Goal: Information Seeking & Learning: Learn about a topic

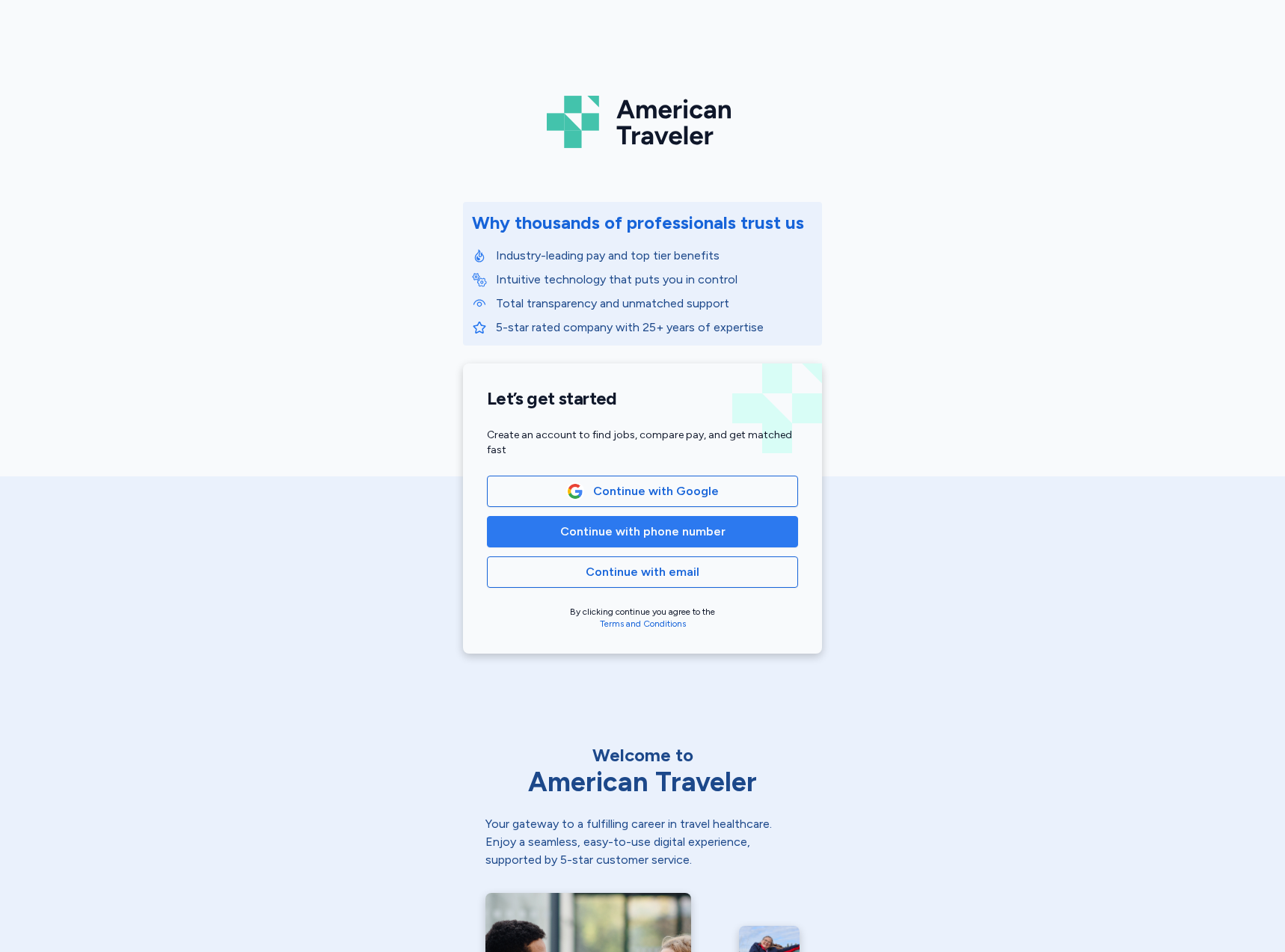
click at [621, 536] on span "Continue with phone number" at bounding box center [642, 531] width 165 height 18
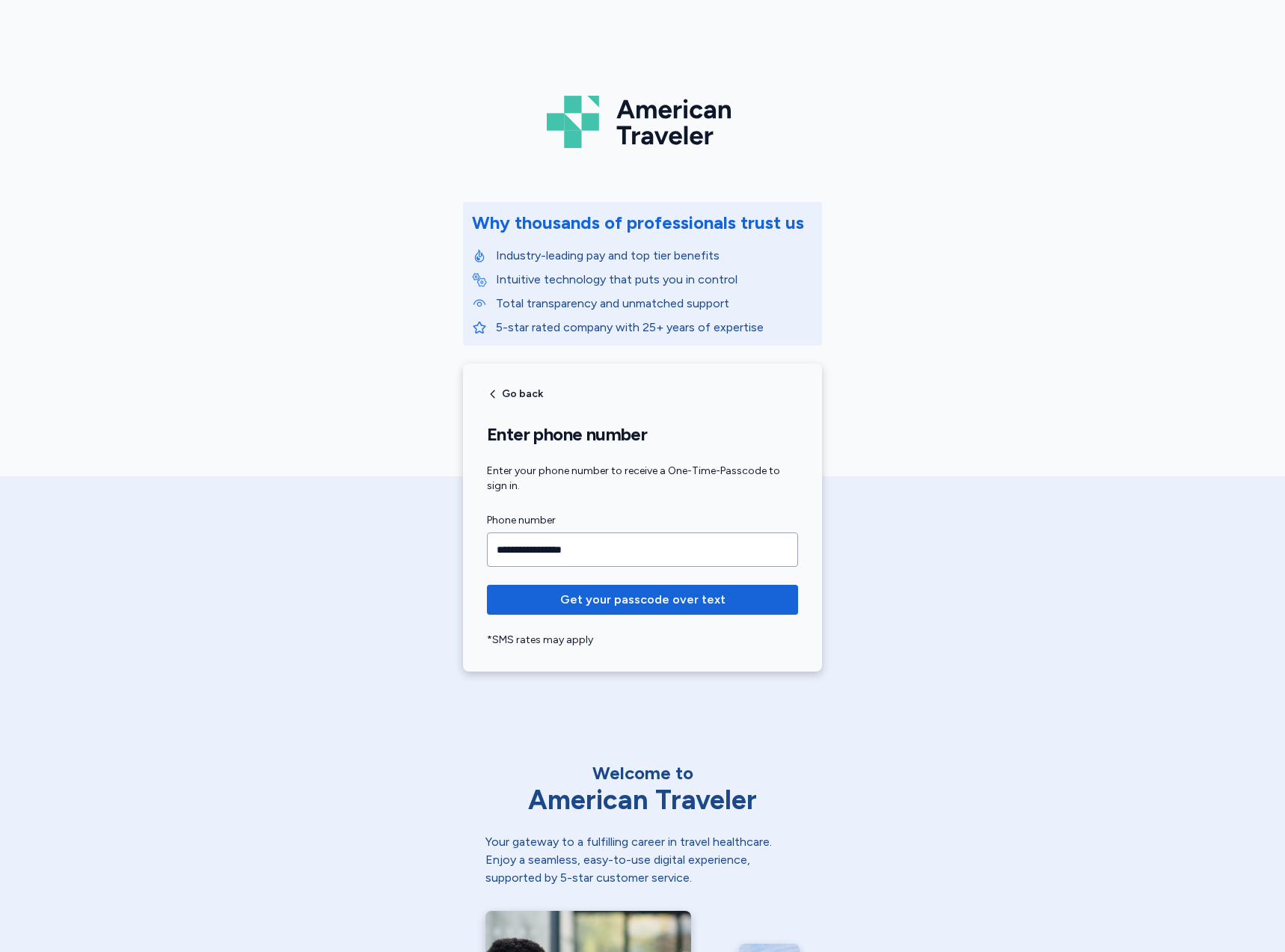
type input "**********"
click at [487, 585] on button "Get your passcode over text" at bounding box center [642, 599] width 311 height 30
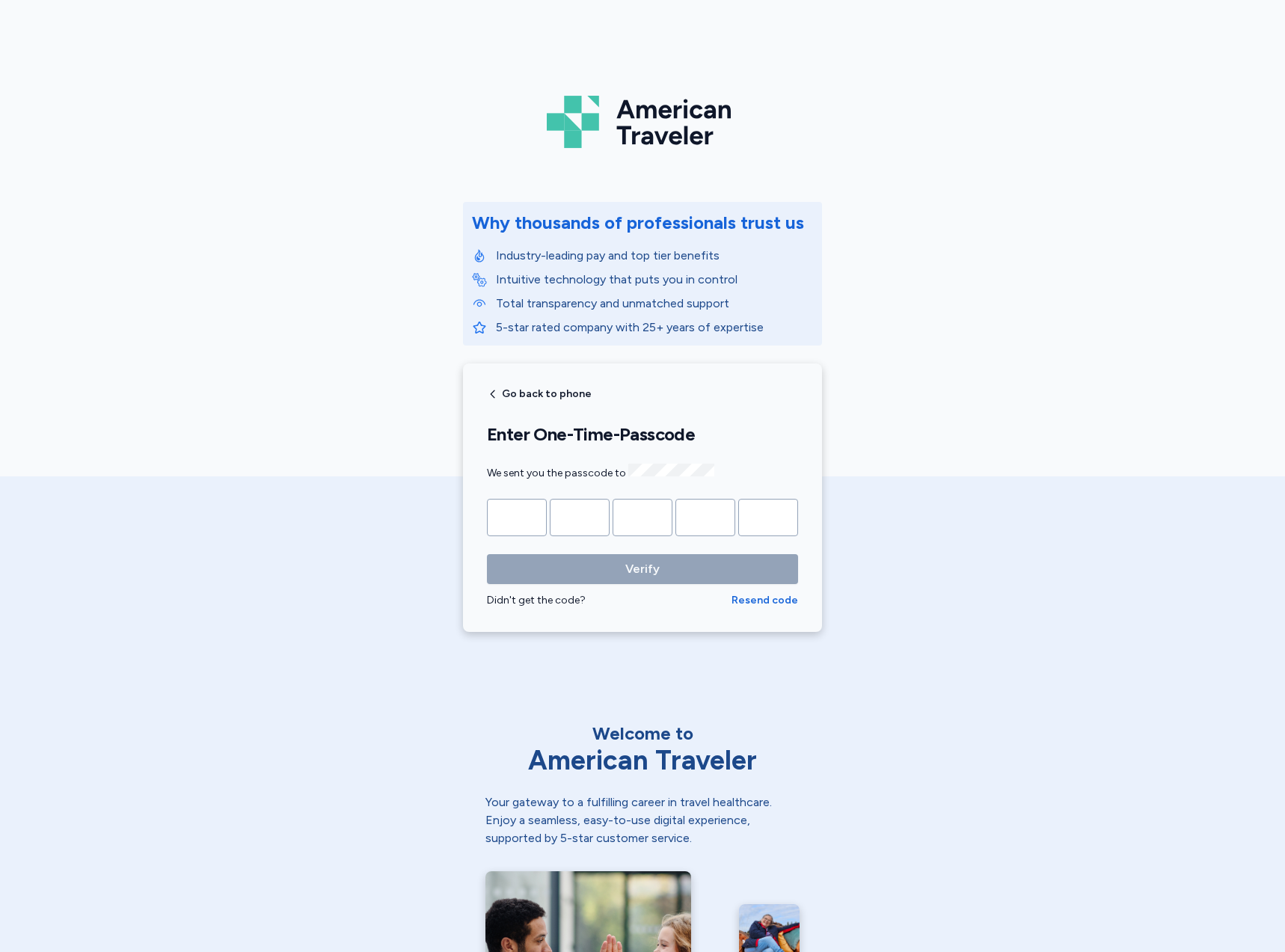
type input "*"
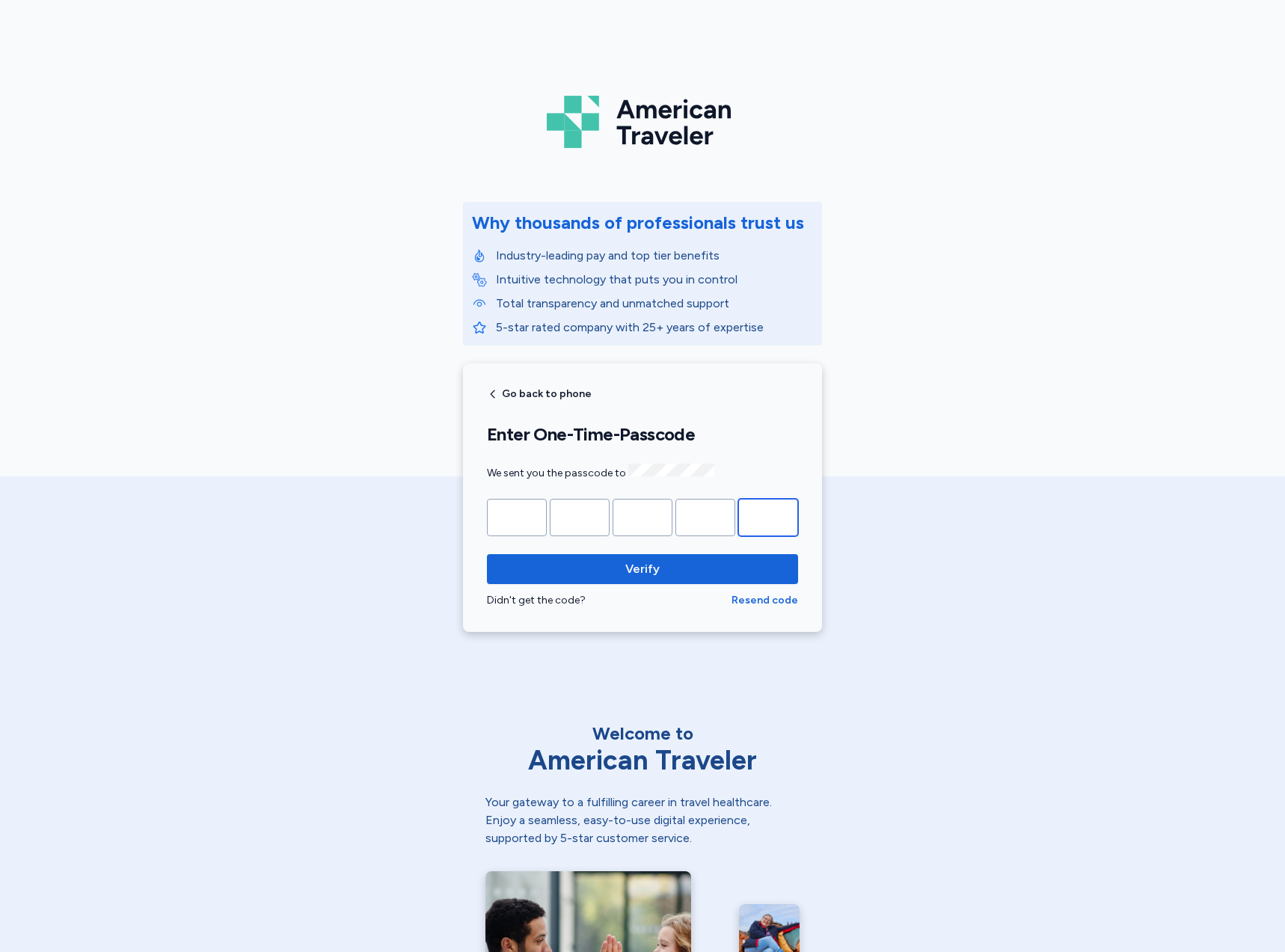
click at [487, 554] on button "Verify" at bounding box center [642, 569] width 311 height 30
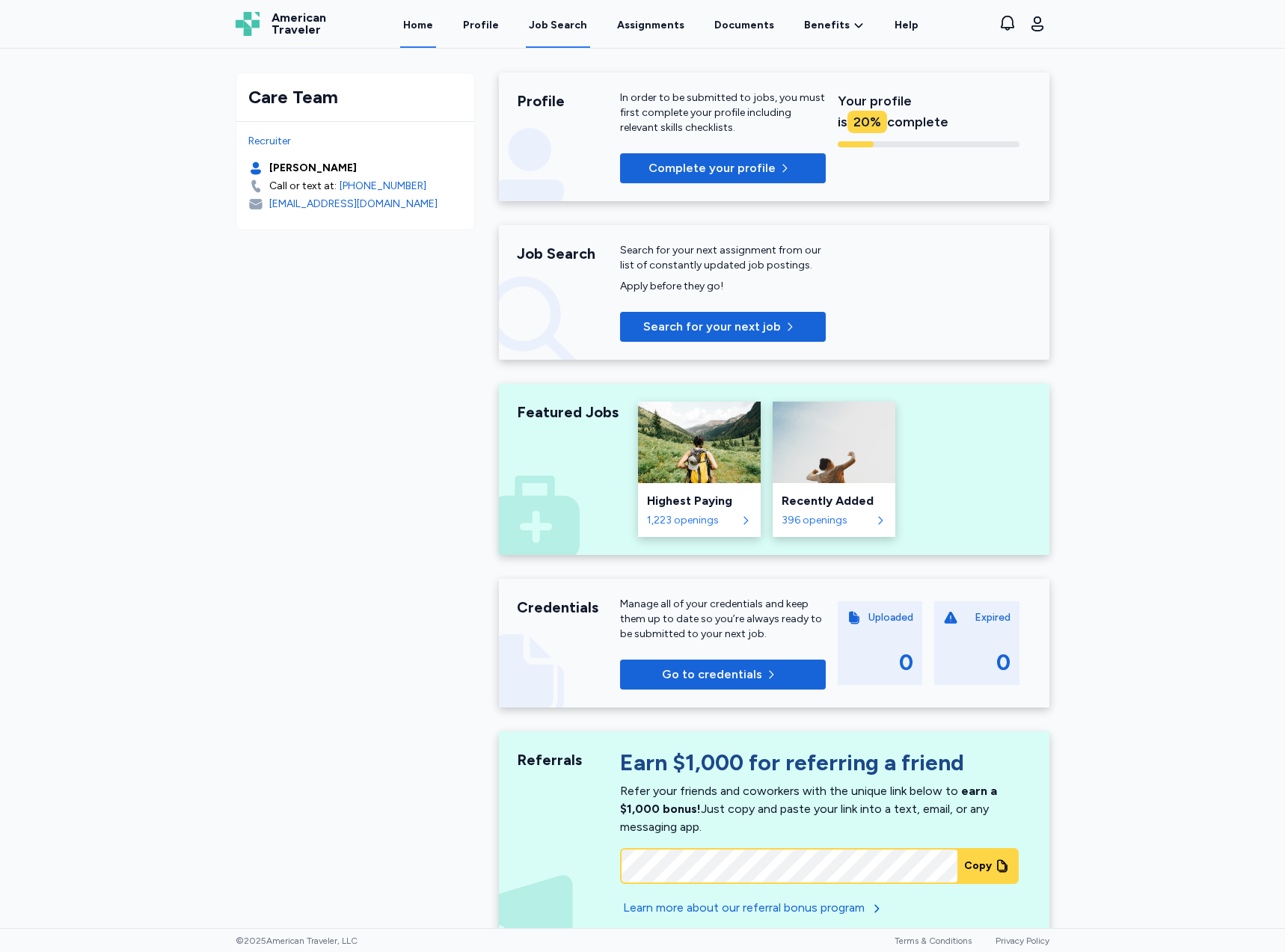
click at [565, 25] on div "Job Search" at bounding box center [558, 25] width 58 height 15
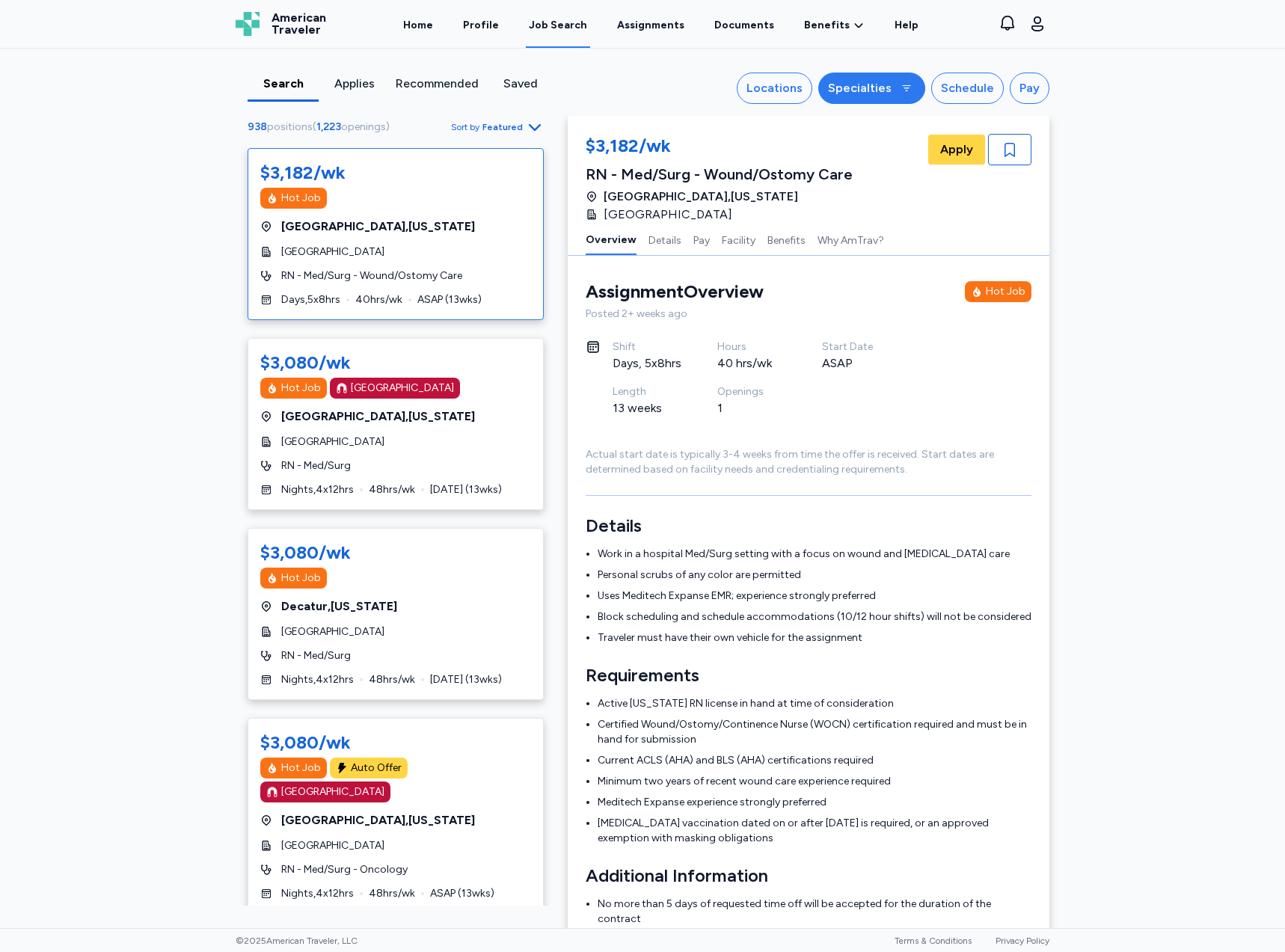
click at [862, 94] on div "Specialties" at bounding box center [859, 88] width 64 height 18
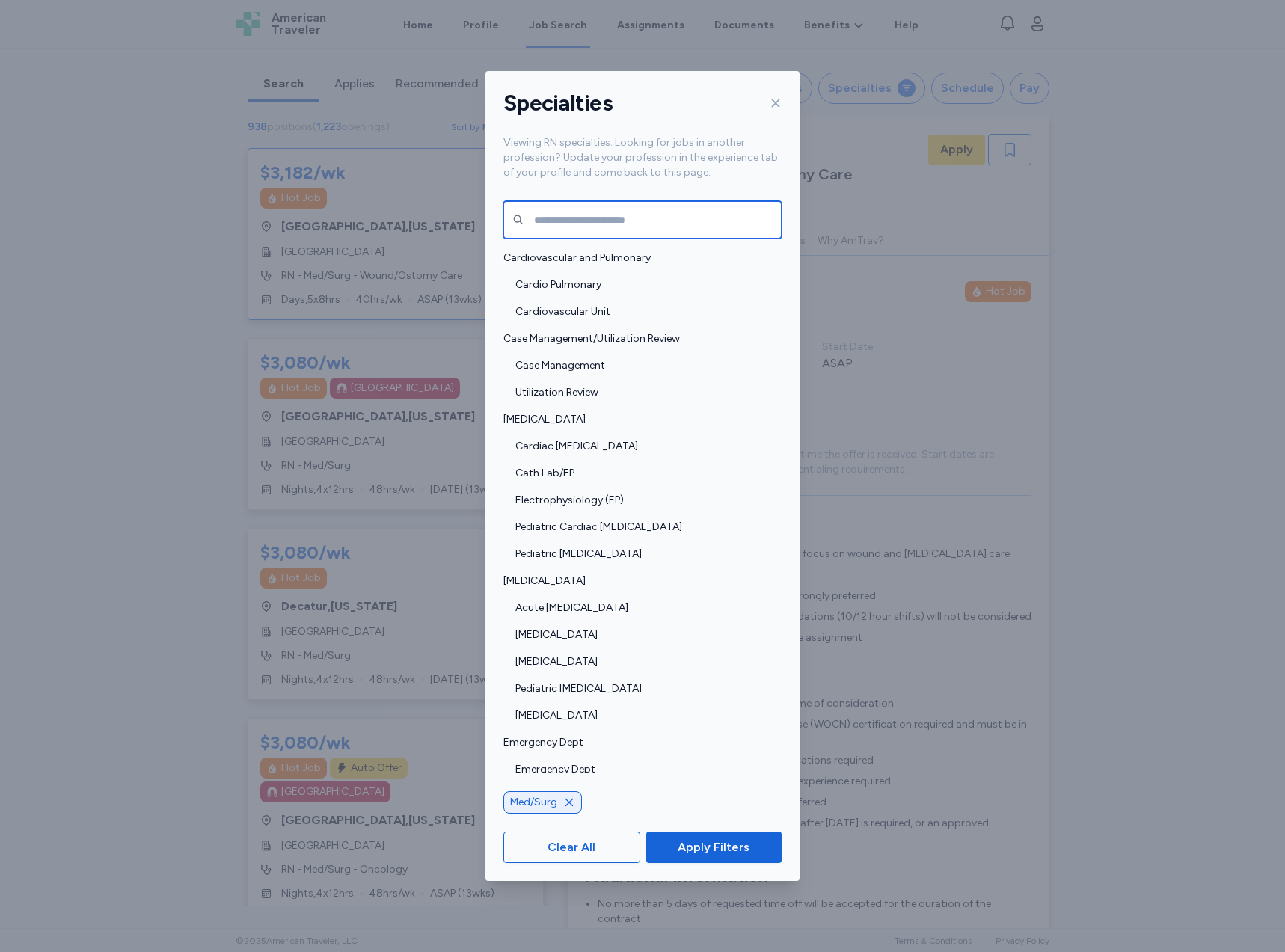
click at [706, 219] on input "text" at bounding box center [642, 220] width 278 height 38
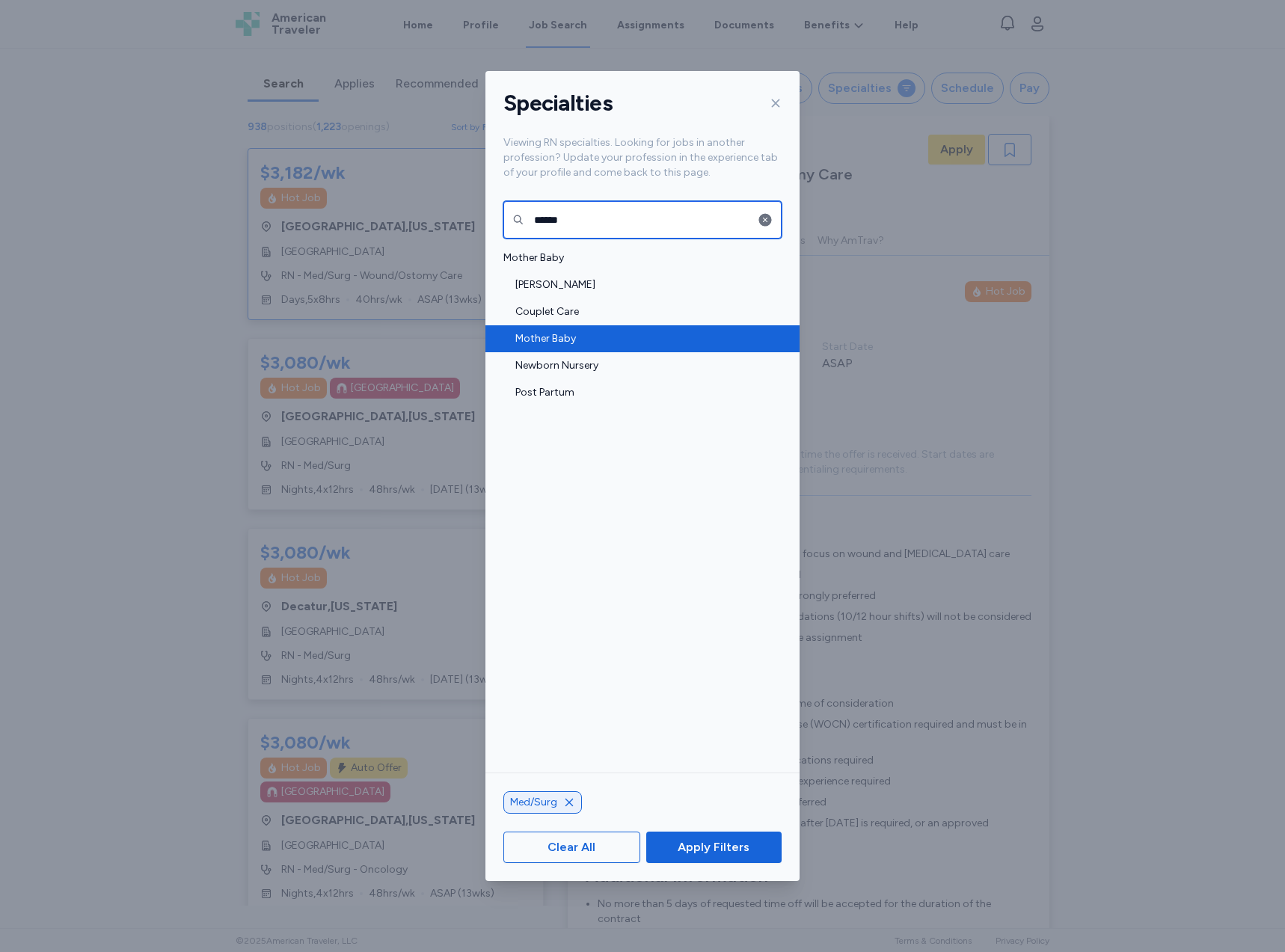
type input "******"
click at [561, 328] on div "Mother Baby" at bounding box center [642, 338] width 314 height 27
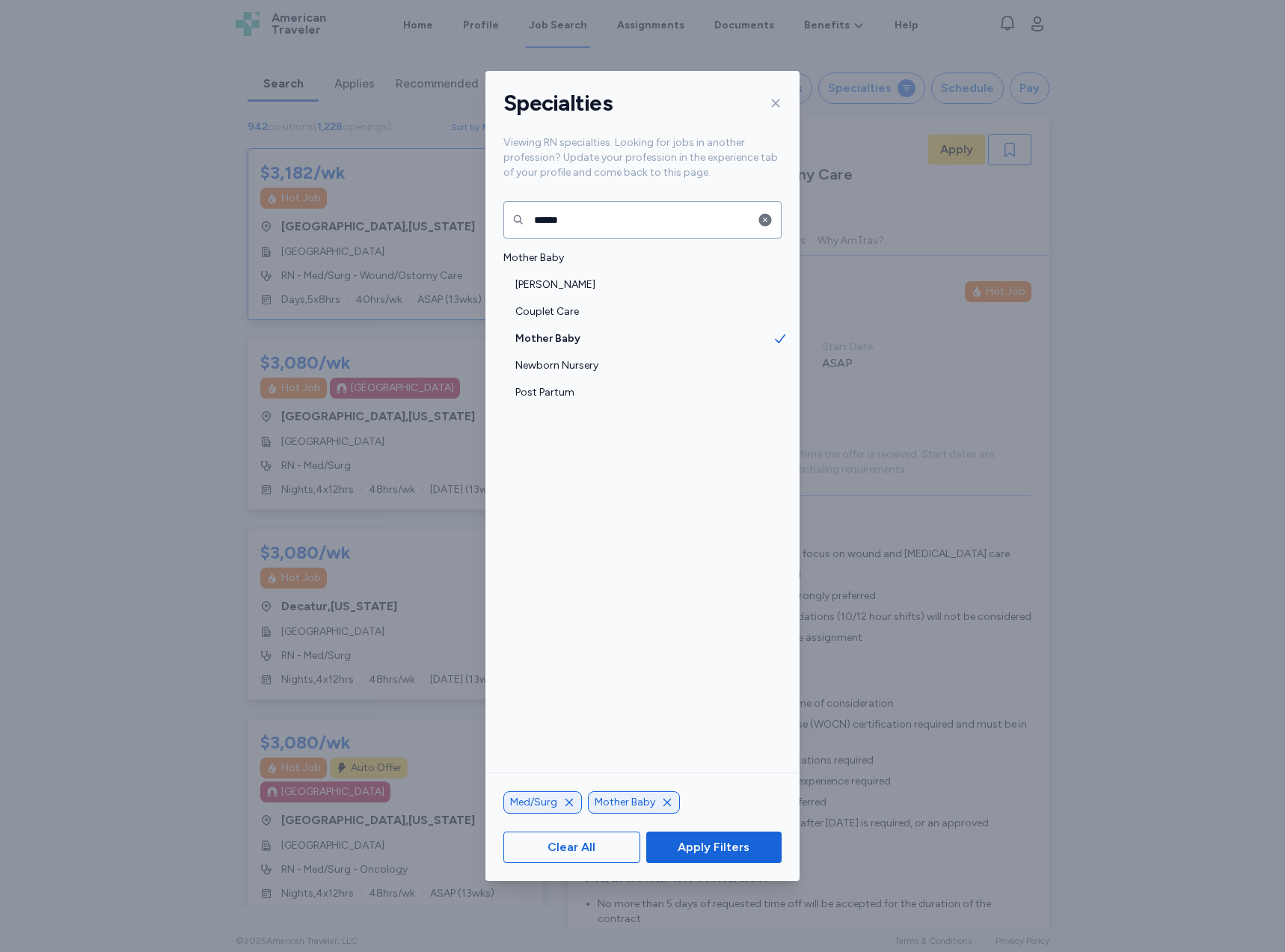
click at [569, 799] on icon "button" at bounding box center [569, 803] width 12 height 12
click at [679, 850] on span "Apply Filters" at bounding box center [713, 847] width 71 height 18
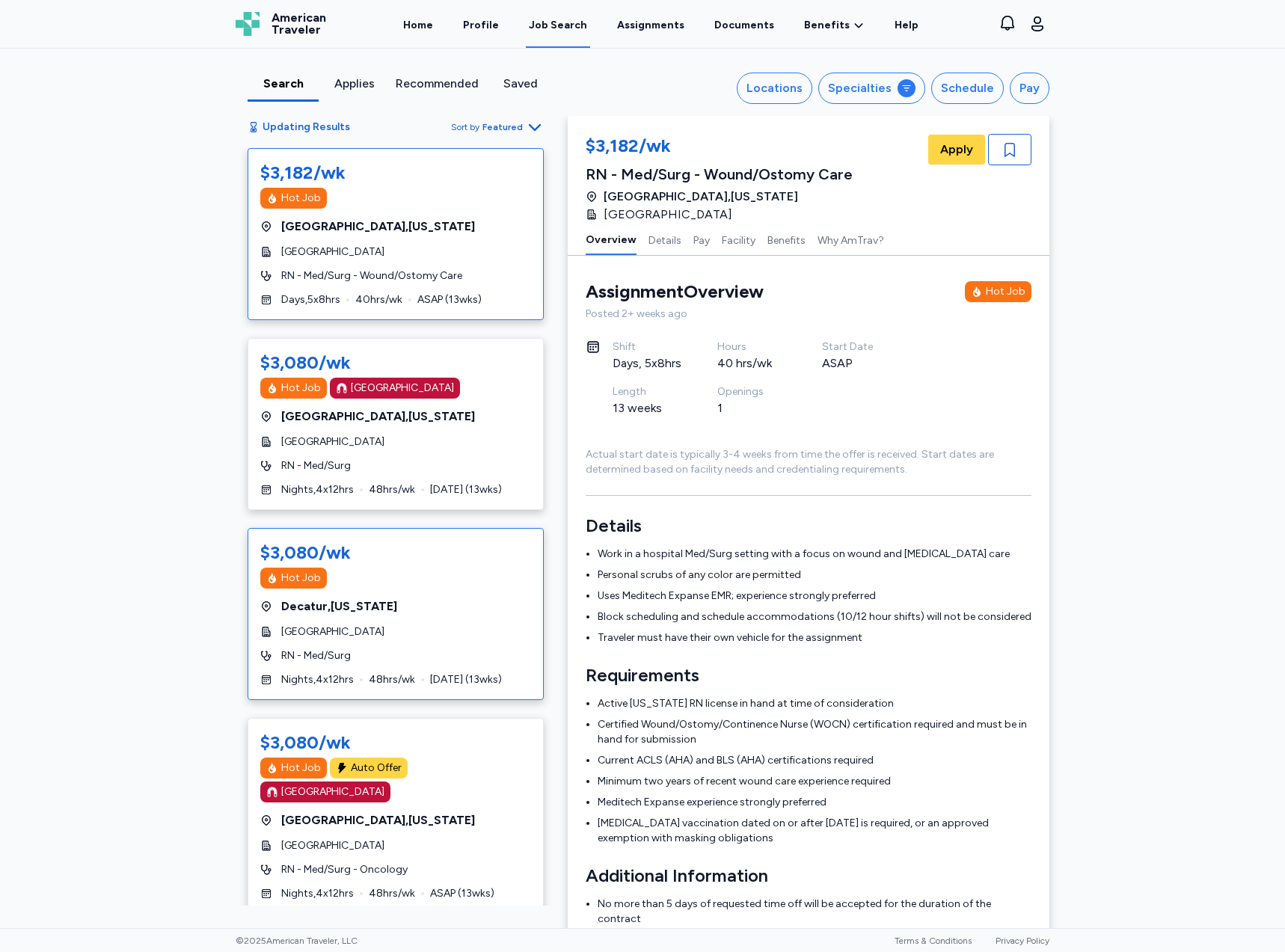
scroll to position [2, 0]
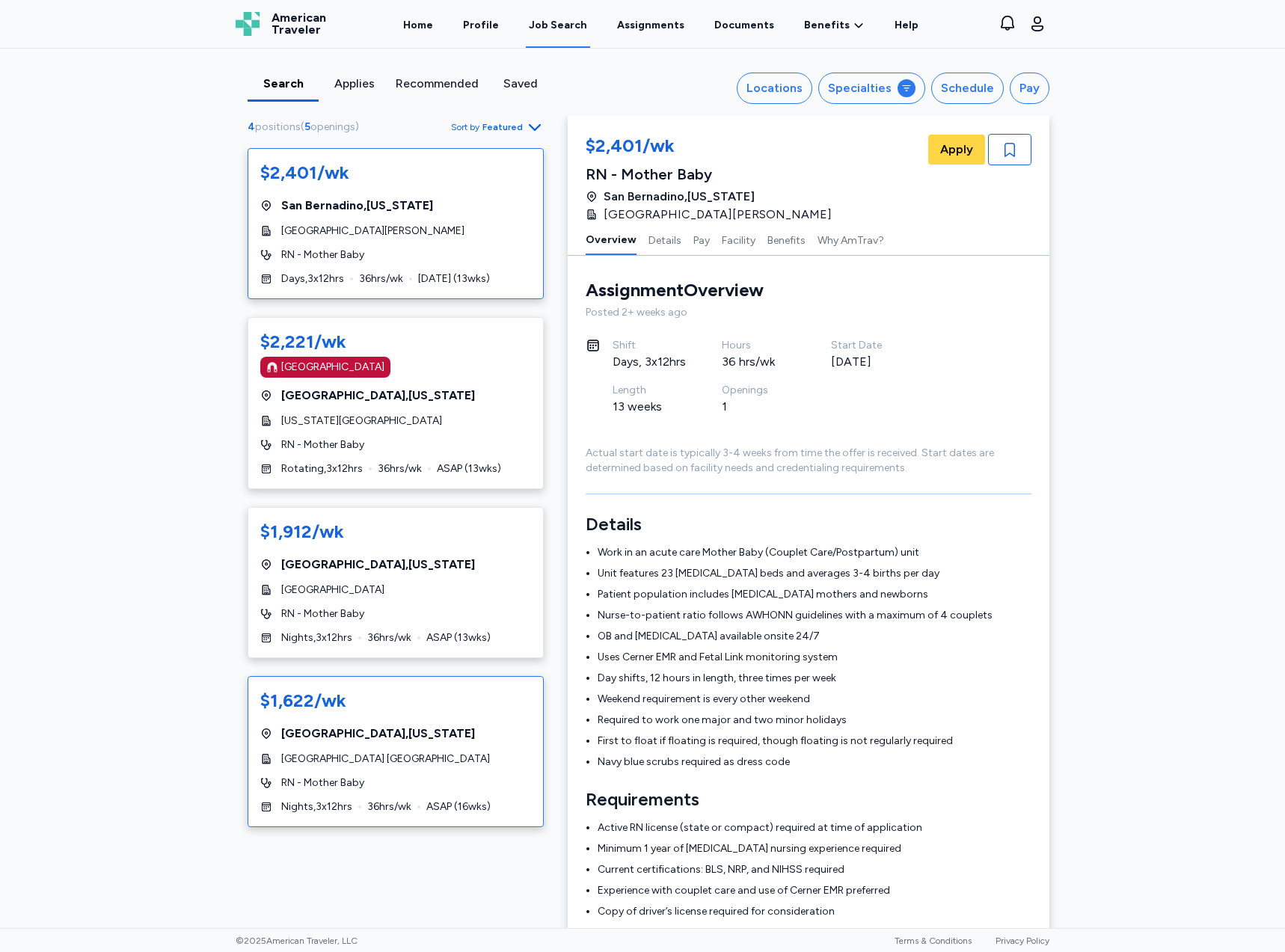
click at [407, 698] on div "$1,622/wk" at bounding box center [396, 700] width 271 height 24
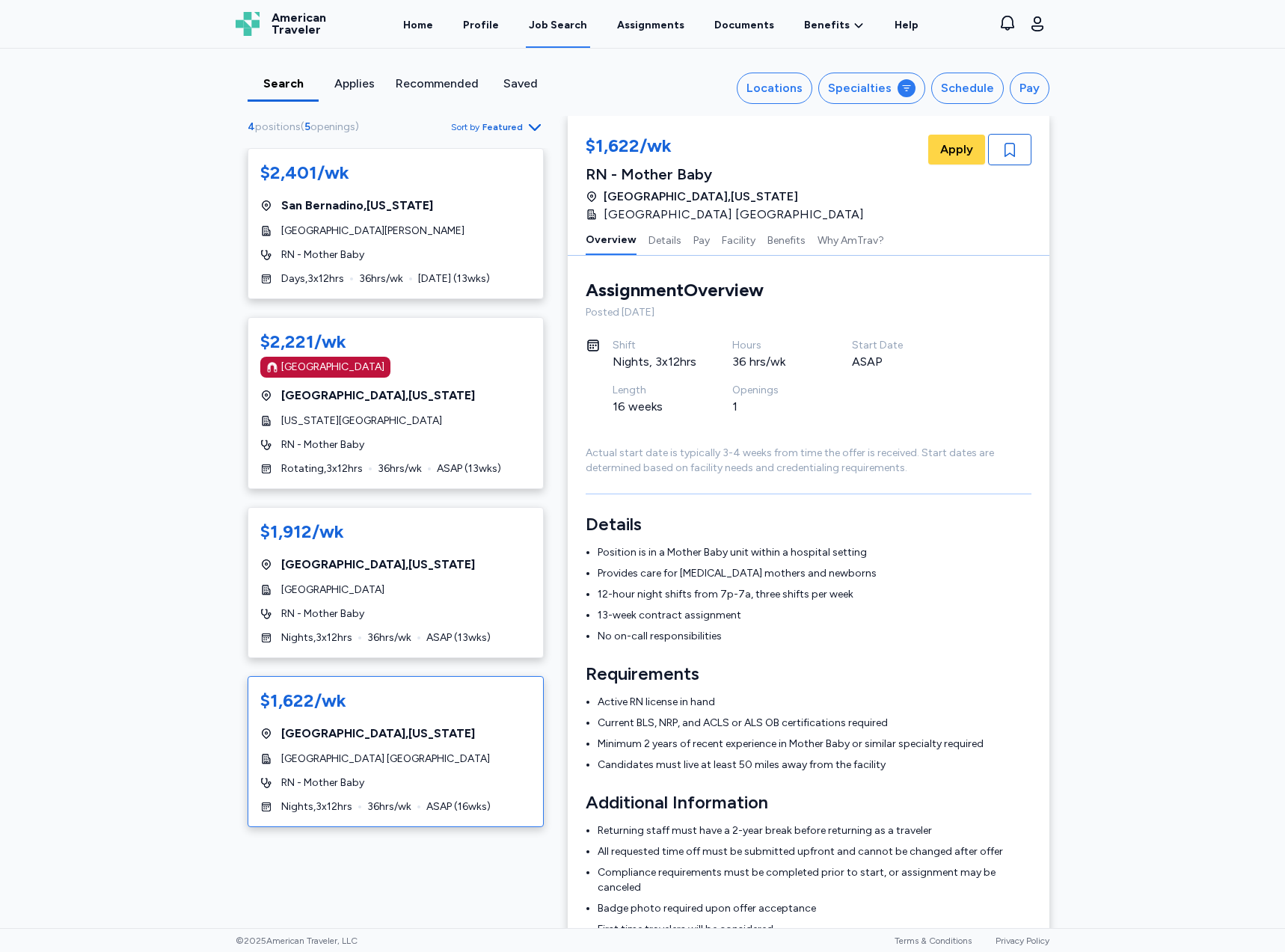
click at [1080, 302] on div "Search Applies Recommended Saved Locations Specialties Schedule Pay 4 positions…" at bounding box center [642, 488] width 1285 height 880
click at [390, 605] on div "$1,912/wk [GEOGRAPHIC_DATA] , [US_STATE] [GEOGRAPHIC_DATA] RN - Mother Baby Nig…" at bounding box center [395, 582] width 296 height 151
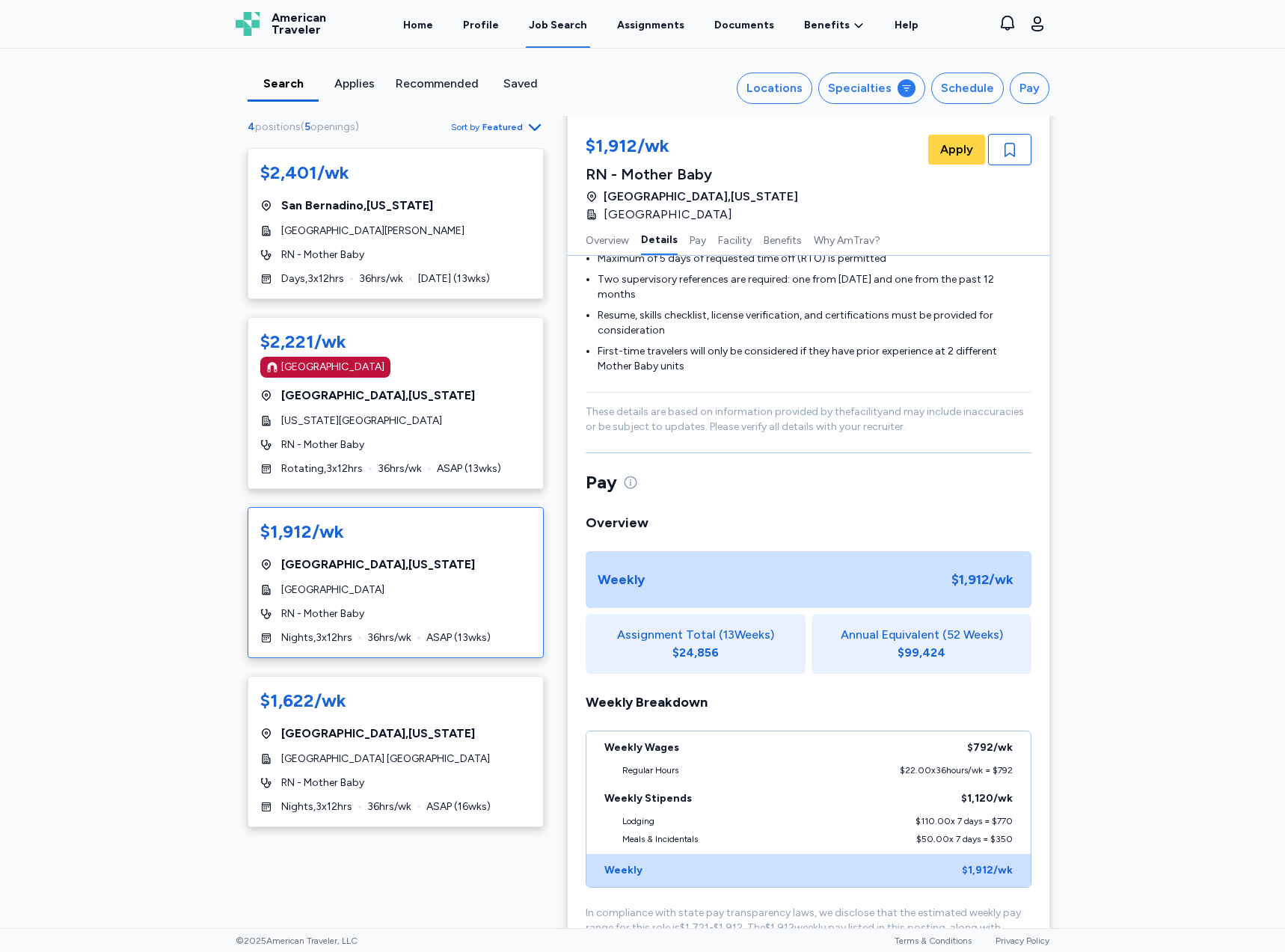
scroll to position [824, 0]
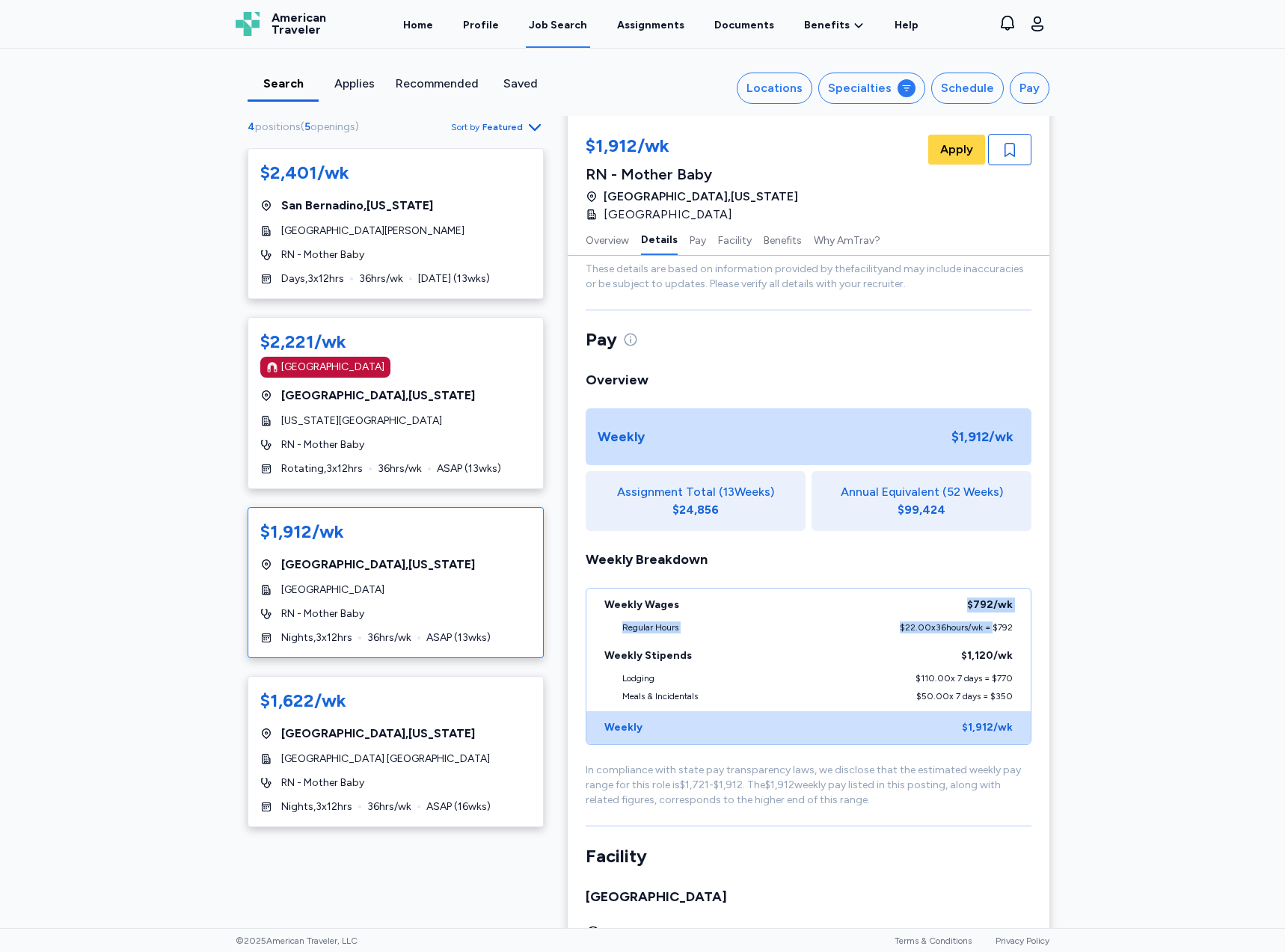
drag, startPoint x: 889, startPoint y: 619, endPoint x: 988, endPoint y: 629, distance: 99.5
click at [988, 629] on div "Weekly Wages $792 /wk Regular Hours $22.00 x 36 hours/wk = $792 Weekly Stipends…" at bounding box center [809, 666] width 446 height 157
click at [988, 629] on div "$22.00 x 36 hours/wk = $792" at bounding box center [956, 628] width 113 height 12
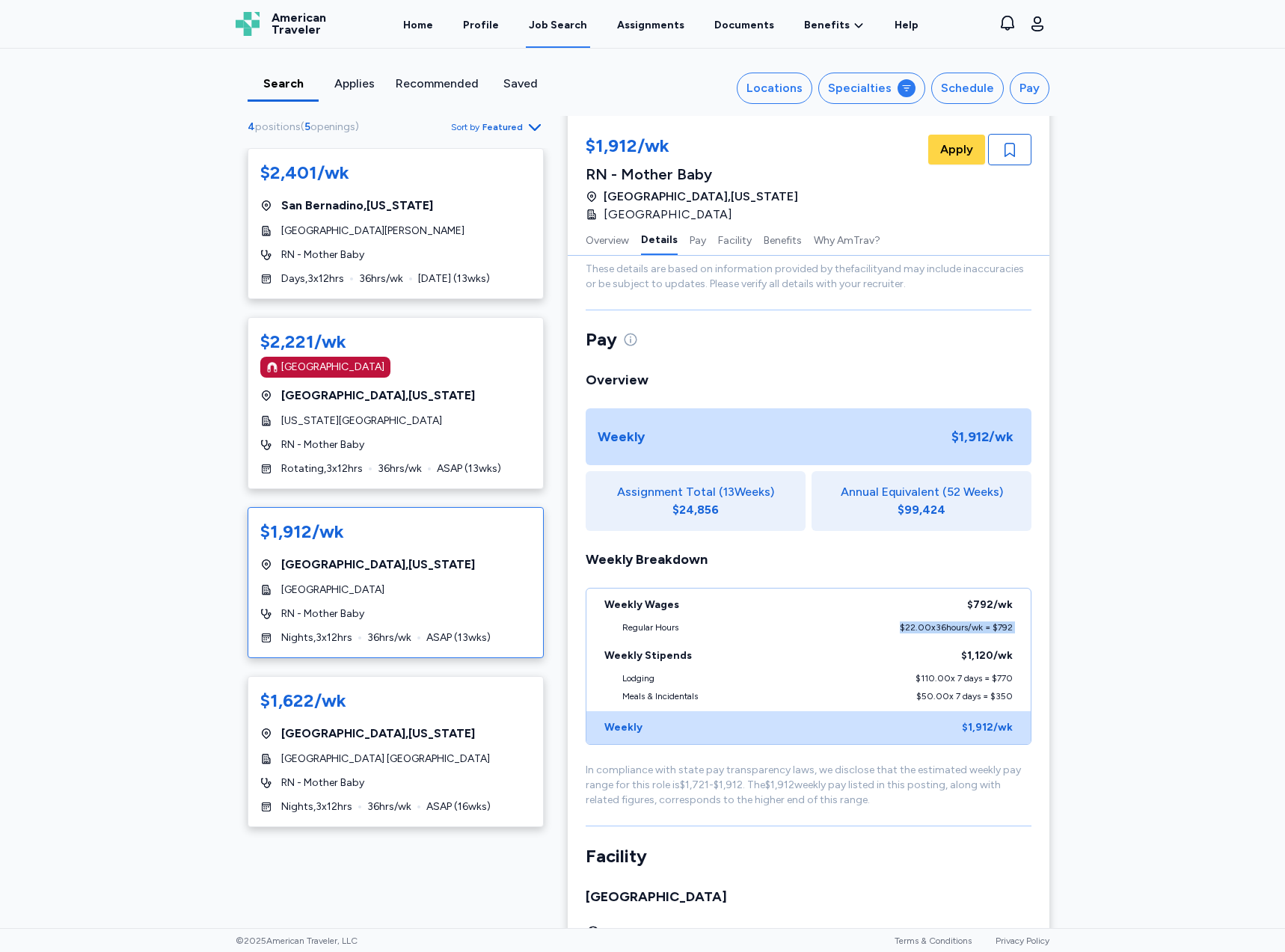
click at [988, 629] on div "$22.00 x 36 hours/wk = $792" at bounding box center [956, 628] width 113 height 12
drag, startPoint x: 909, startPoint y: 676, endPoint x: 1010, endPoint y: 676, distance: 101.0
click at [1010, 676] on div "Lodging $110.00 x 7 days = $770" at bounding box center [809, 681] width 444 height 18
drag, startPoint x: 907, startPoint y: 700, endPoint x: 1024, endPoint y: 695, distance: 117.1
click at [1024, 695] on div "Meals & Incidentals $50.00 x 7 days = $350" at bounding box center [809, 700] width 444 height 21
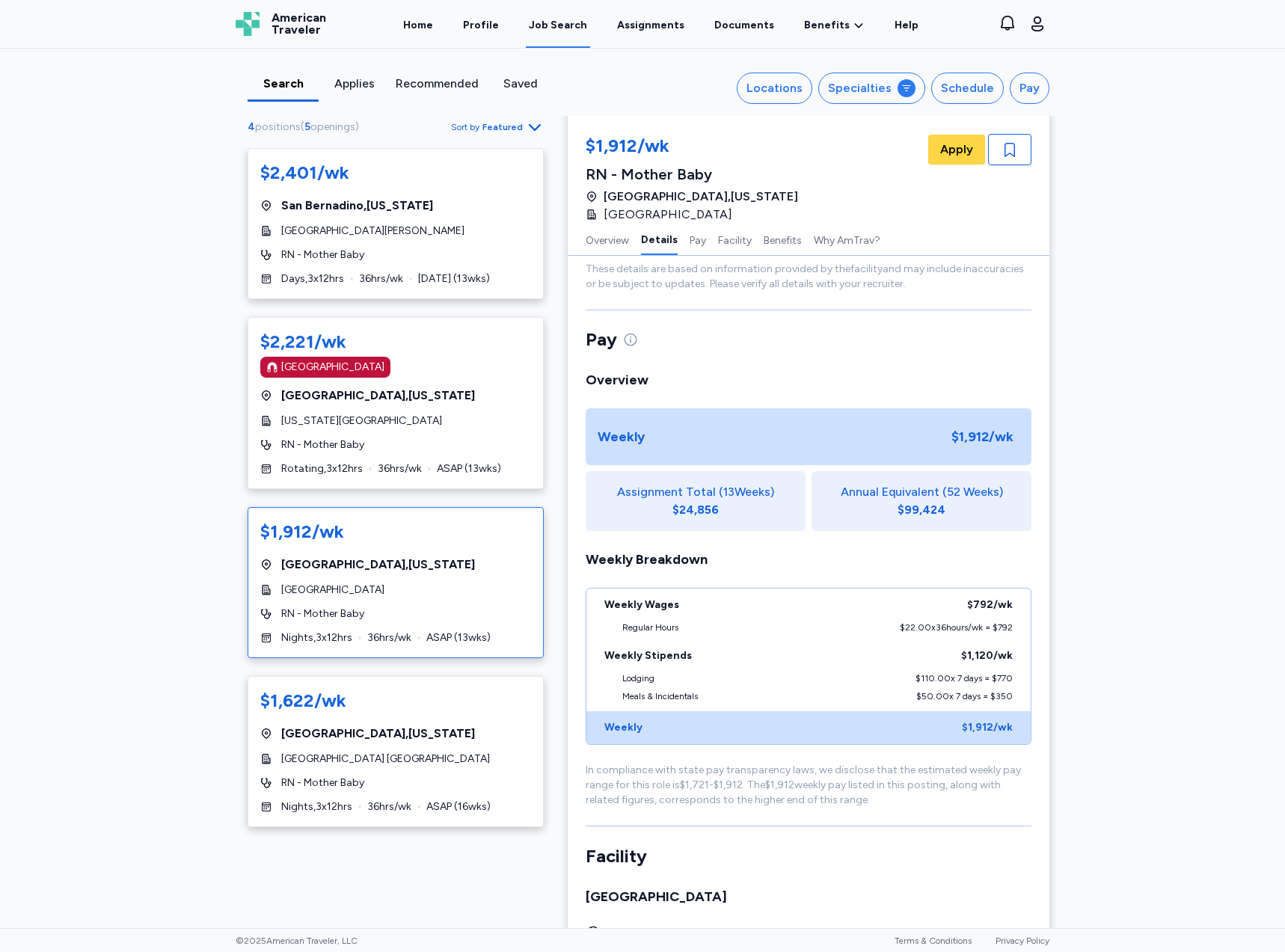
click at [1054, 635] on div "$1,912/wk RN - Mother Baby $1,912/wk RN - Mother Baby [GEOGRAPHIC_DATA] , [US_S…" at bounding box center [815, 589] width 493 height 2595
click at [478, 427] on div "[US_STATE][GEOGRAPHIC_DATA]" at bounding box center [396, 420] width 271 height 15
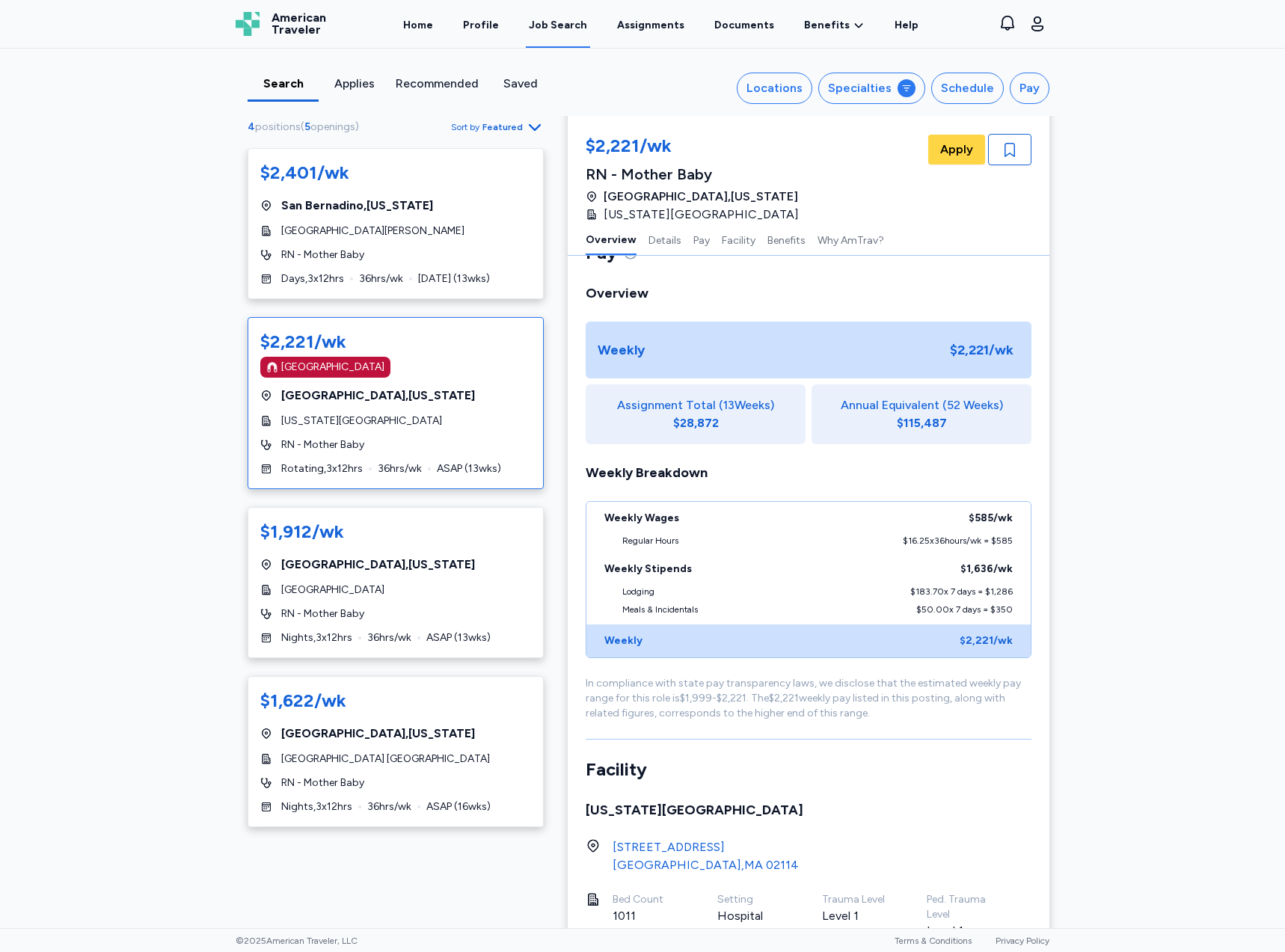
scroll to position [2, 0]
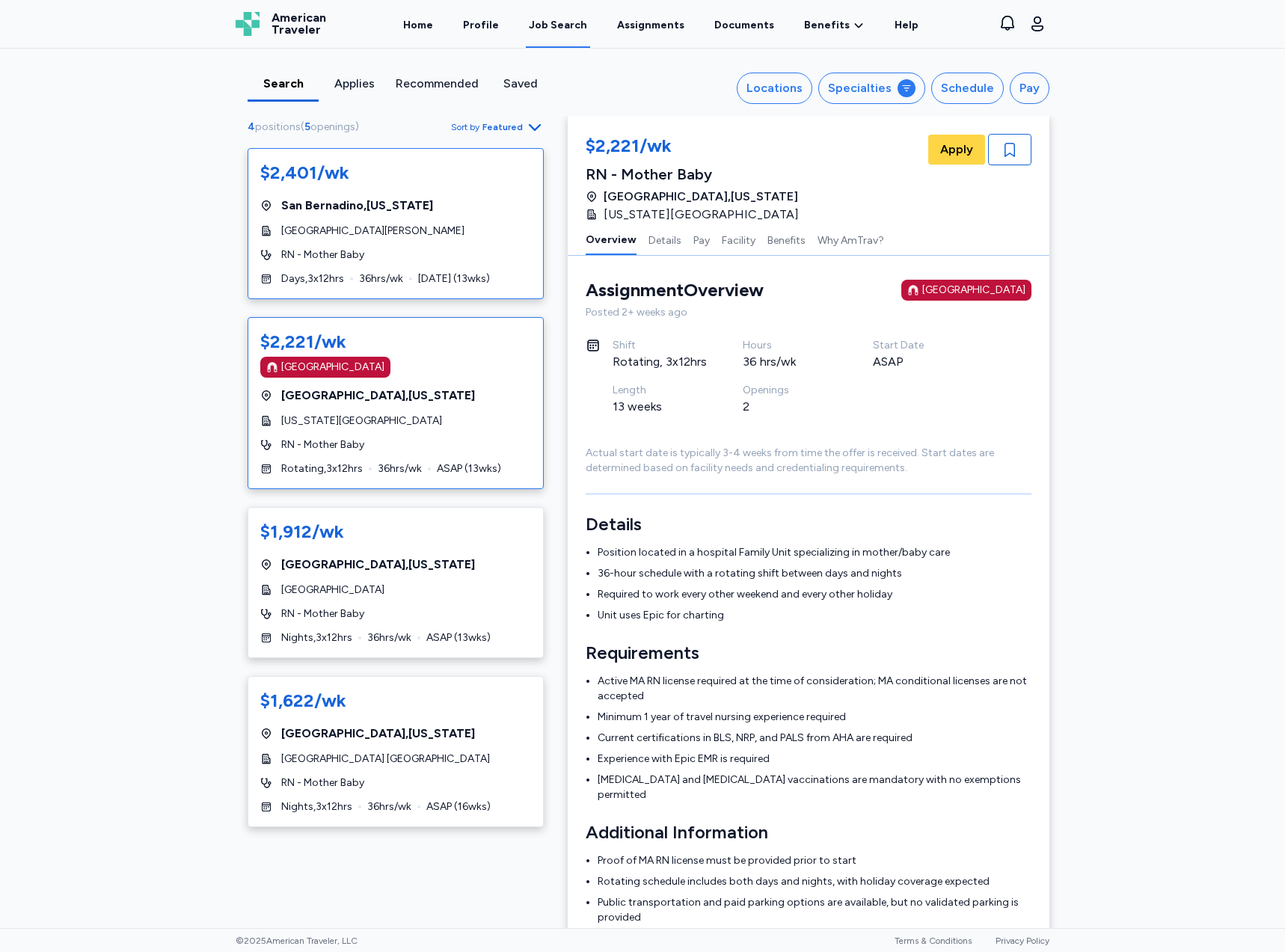
click at [417, 253] on div "RN - Mother Baby" at bounding box center [396, 254] width 271 height 15
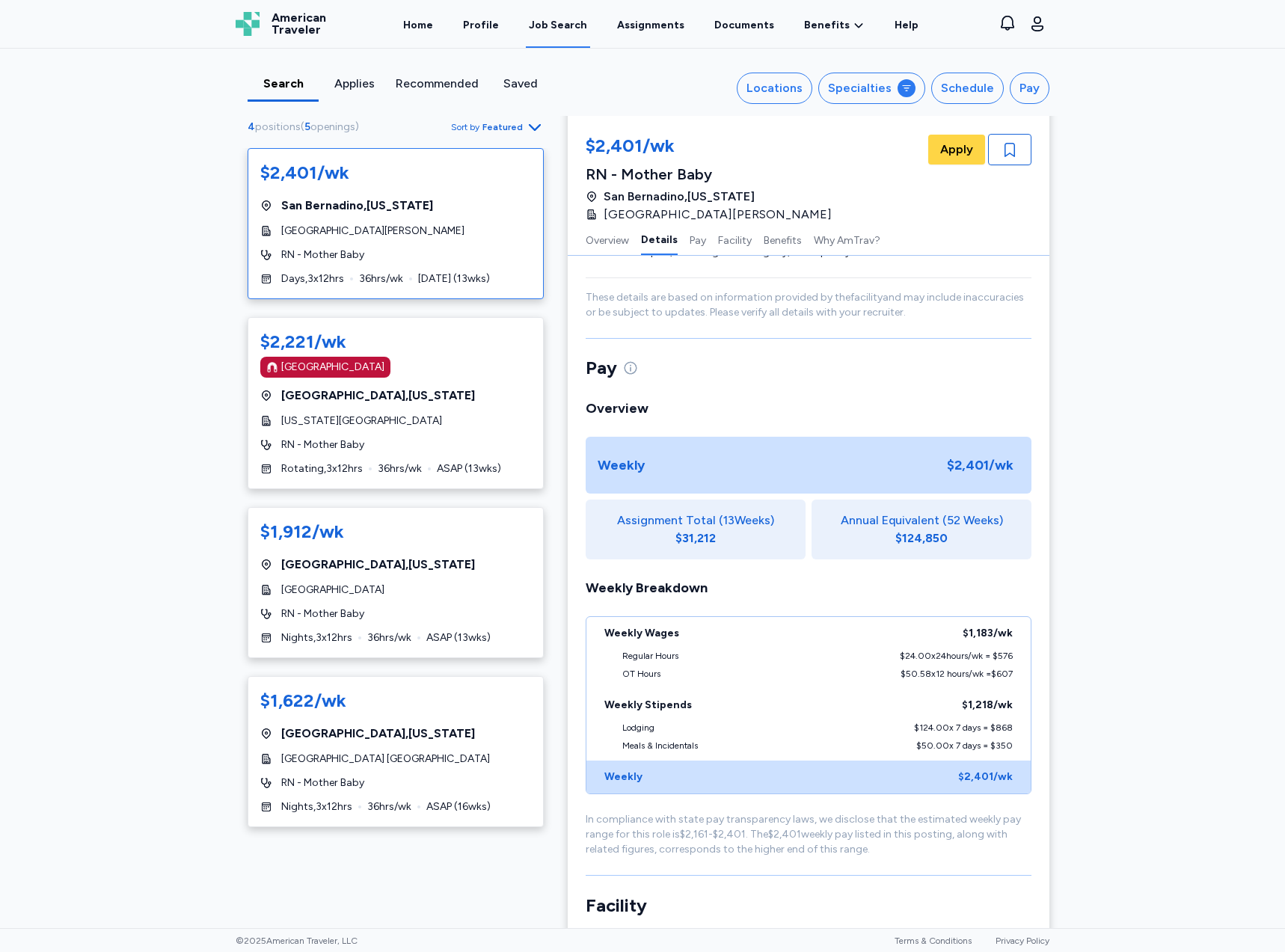
scroll to position [899, 0]
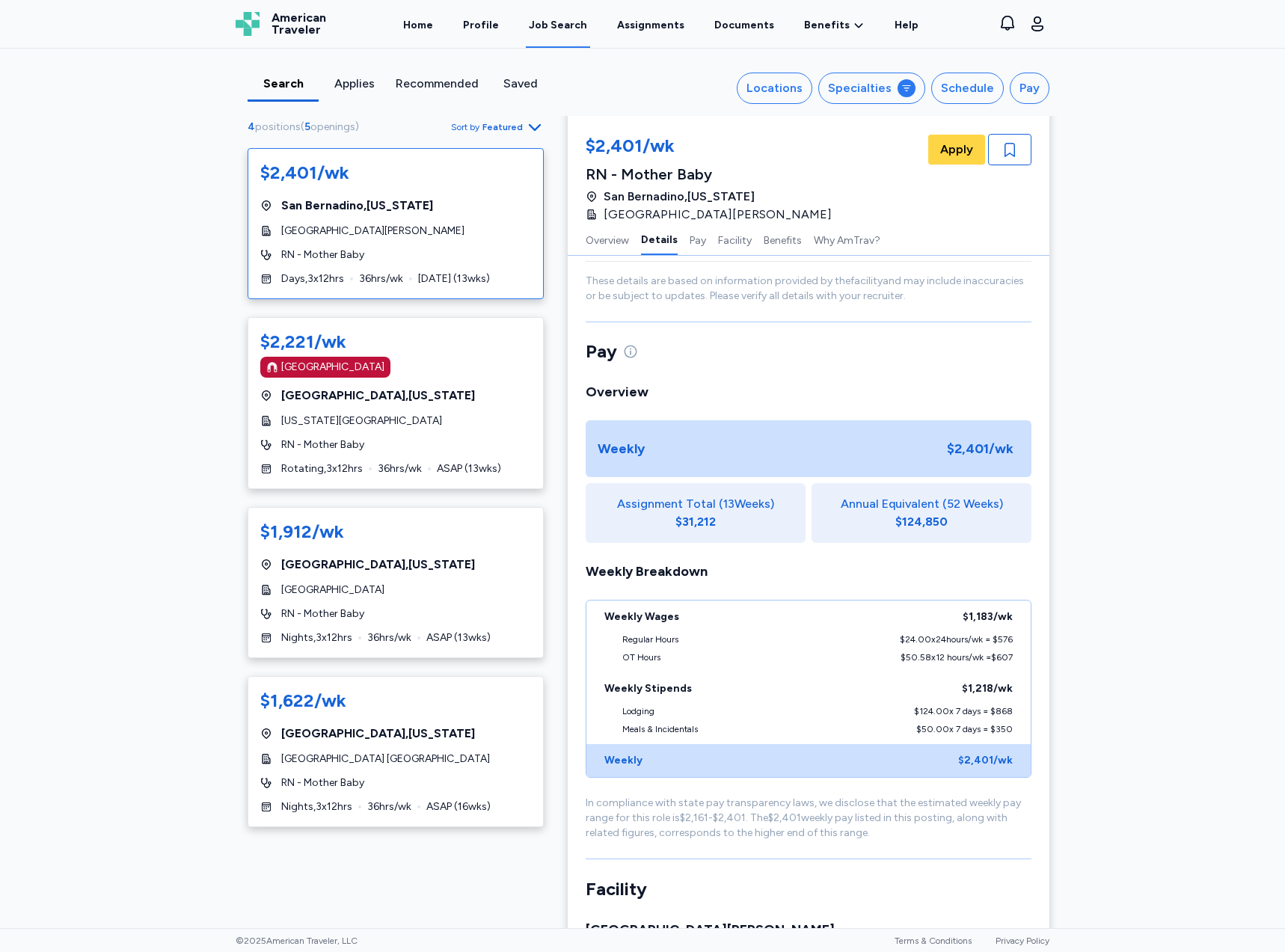
click at [996, 661] on div "$50.58 x 12 hours/wk = $607" at bounding box center [957, 658] width 112 height 12
click at [1031, 632] on div "Assignment Overview Overview Posted 2+ weeks ago Shift Days, 3x12hrs Hours 36 h…" at bounding box center [809, 635] width 482 height 2544
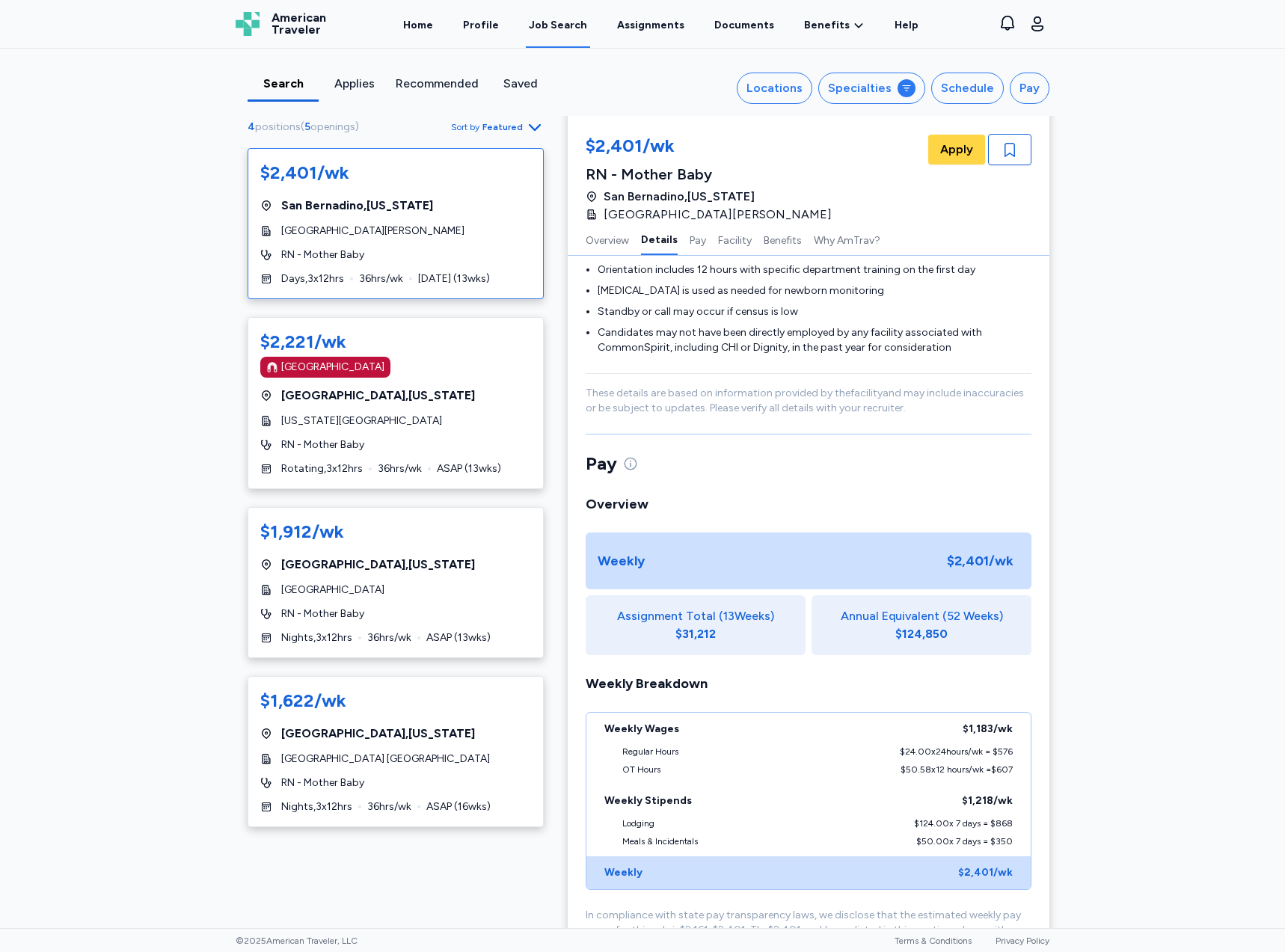
scroll to position [824, 0]
